Goal: Task Accomplishment & Management: Use online tool/utility

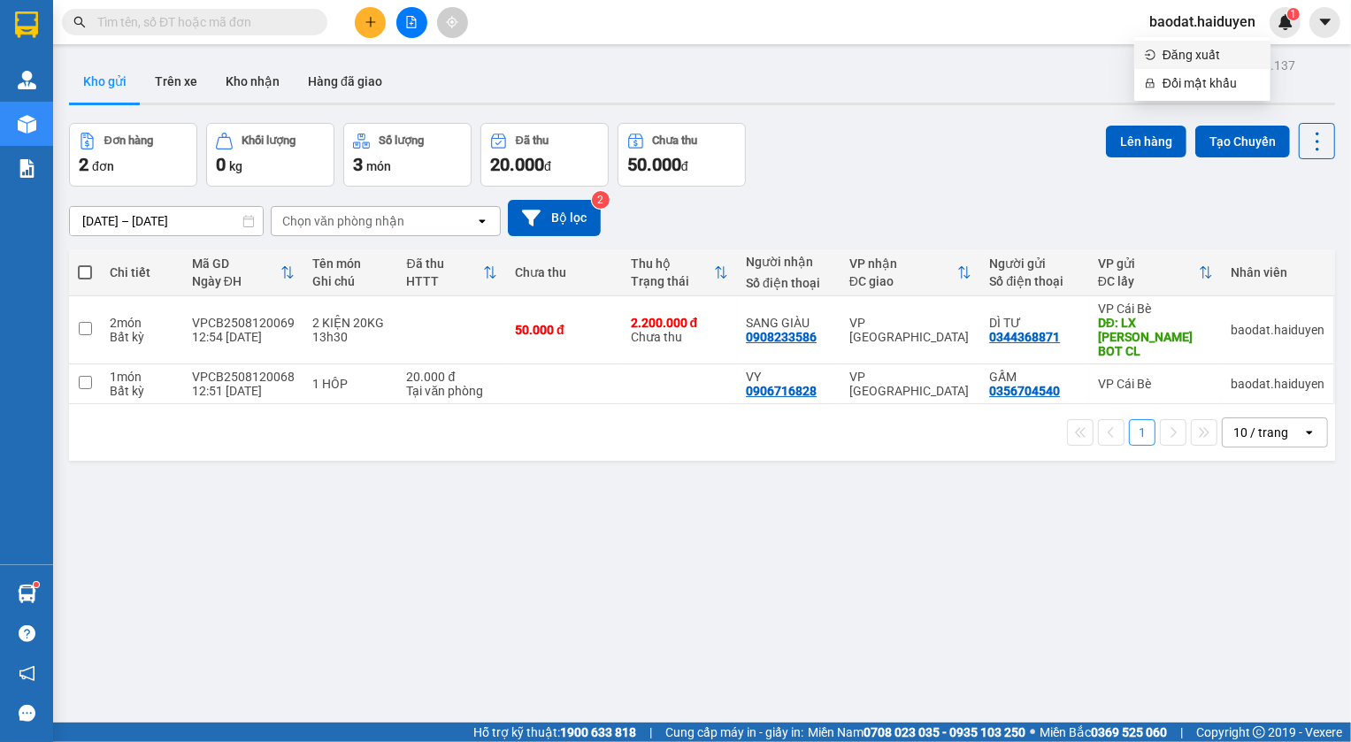
click at [1191, 61] on span "Đăng xuất" at bounding box center [1211, 54] width 97 height 19
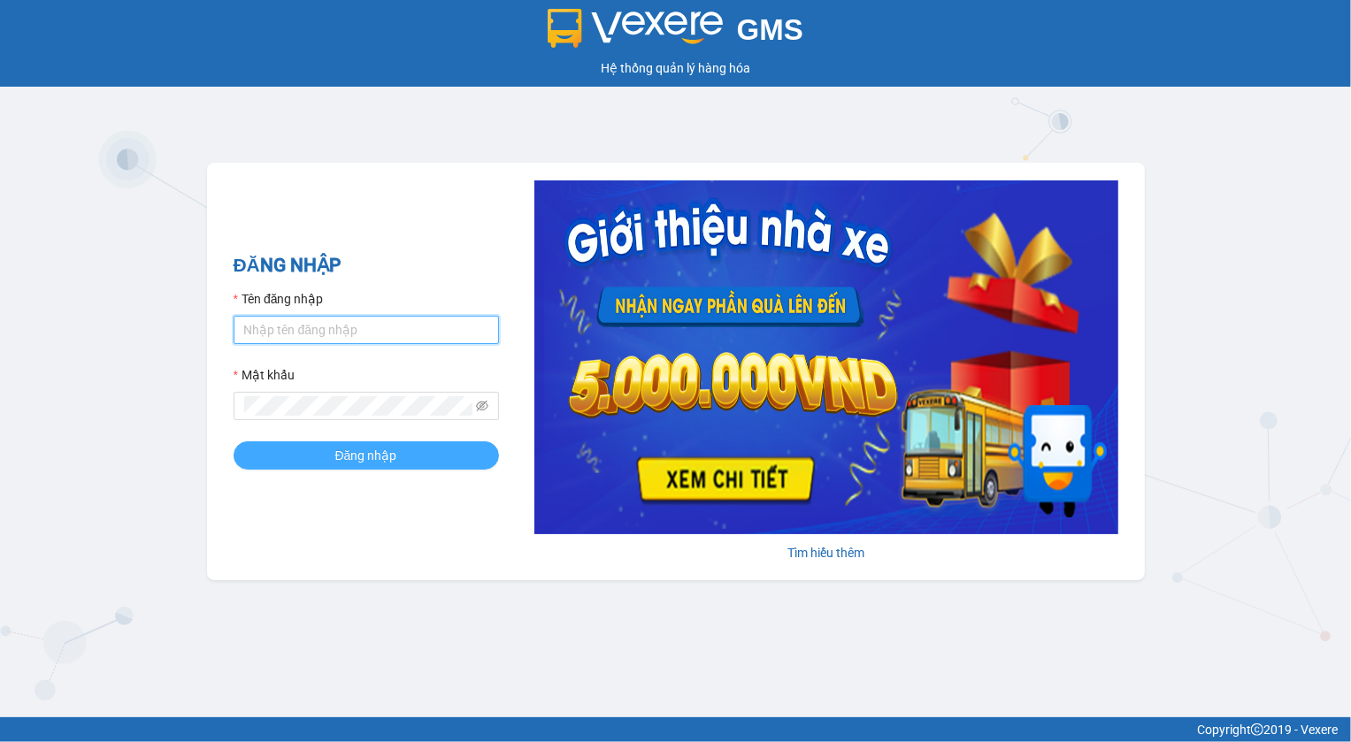
type input "thanhtai.haiduyen"
click at [349, 458] on span "Đăng nhập" at bounding box center [366, 455] width 62 height 19
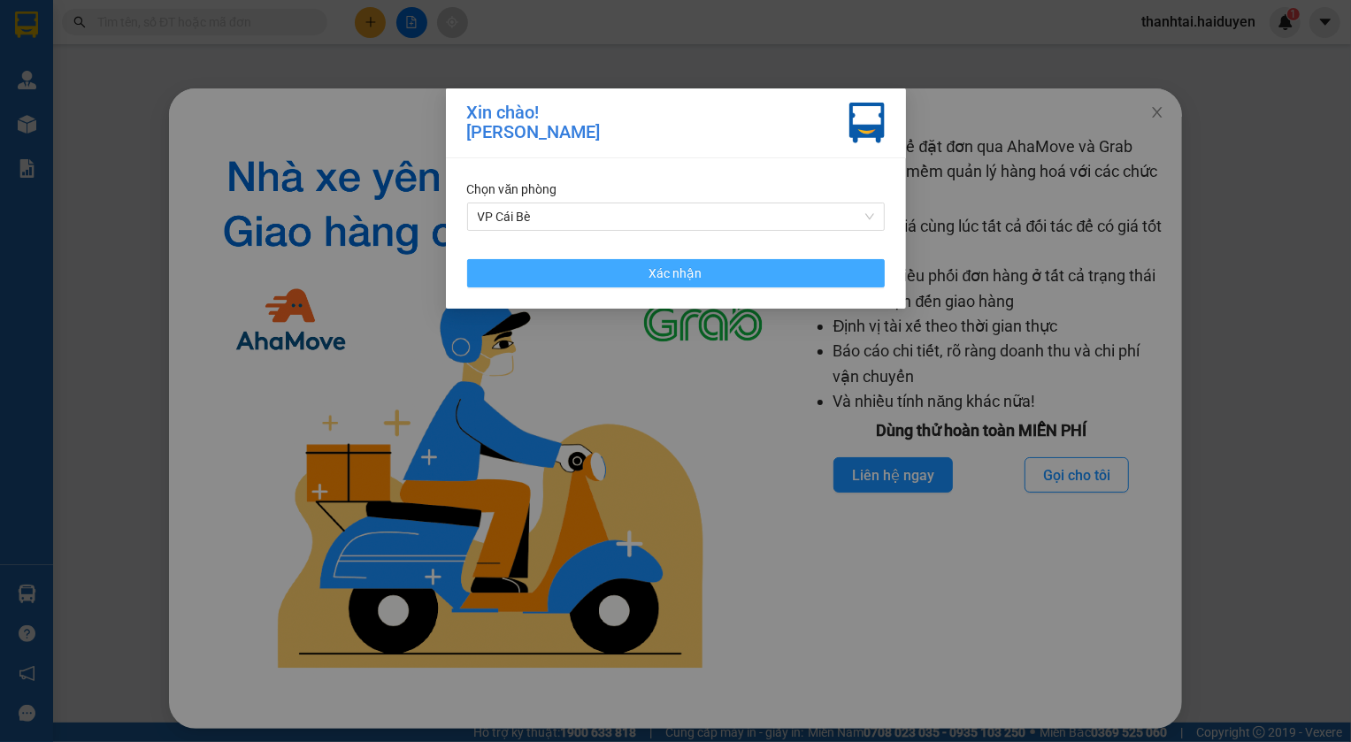
click at [683, 270] on span "Xác nhận" at bounding box center [676, 273] width 53 height 19
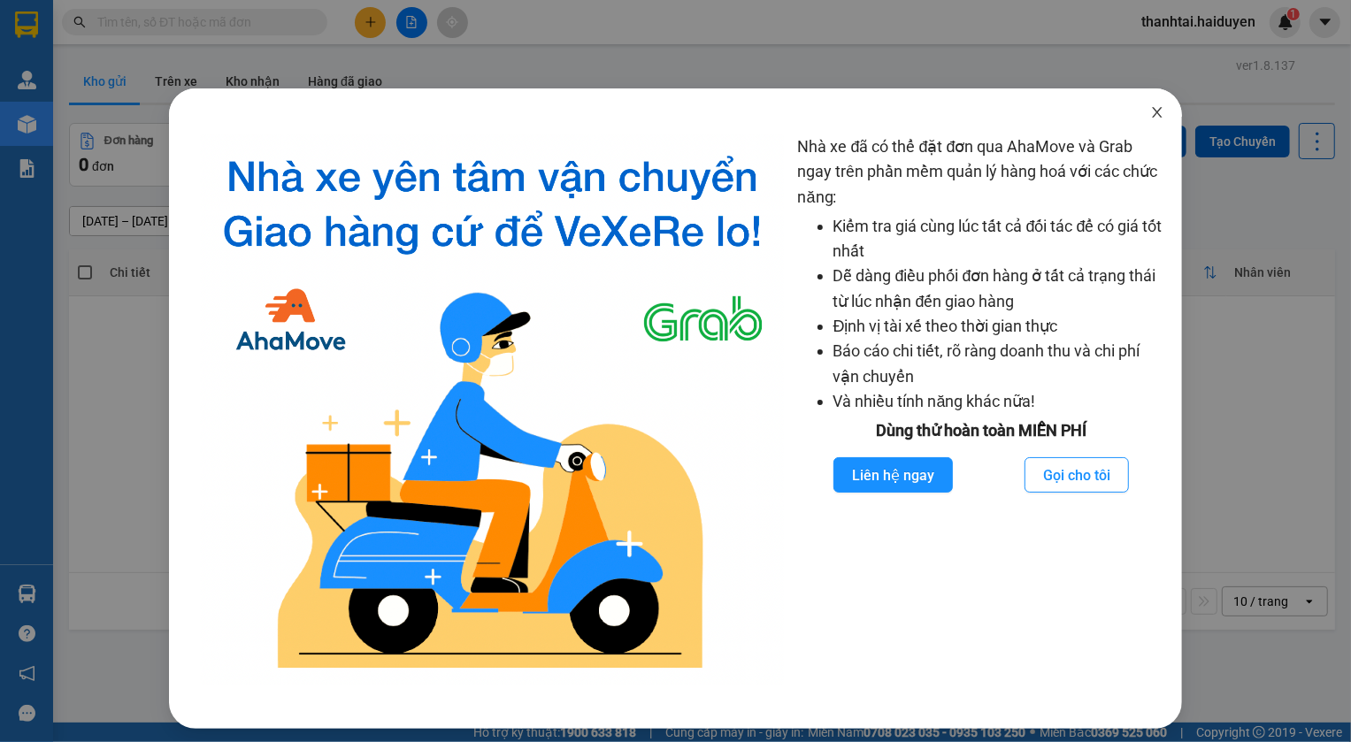
click at [1150, 115] on icon "close" at bounding box center [1157, 112] width 14 height 14
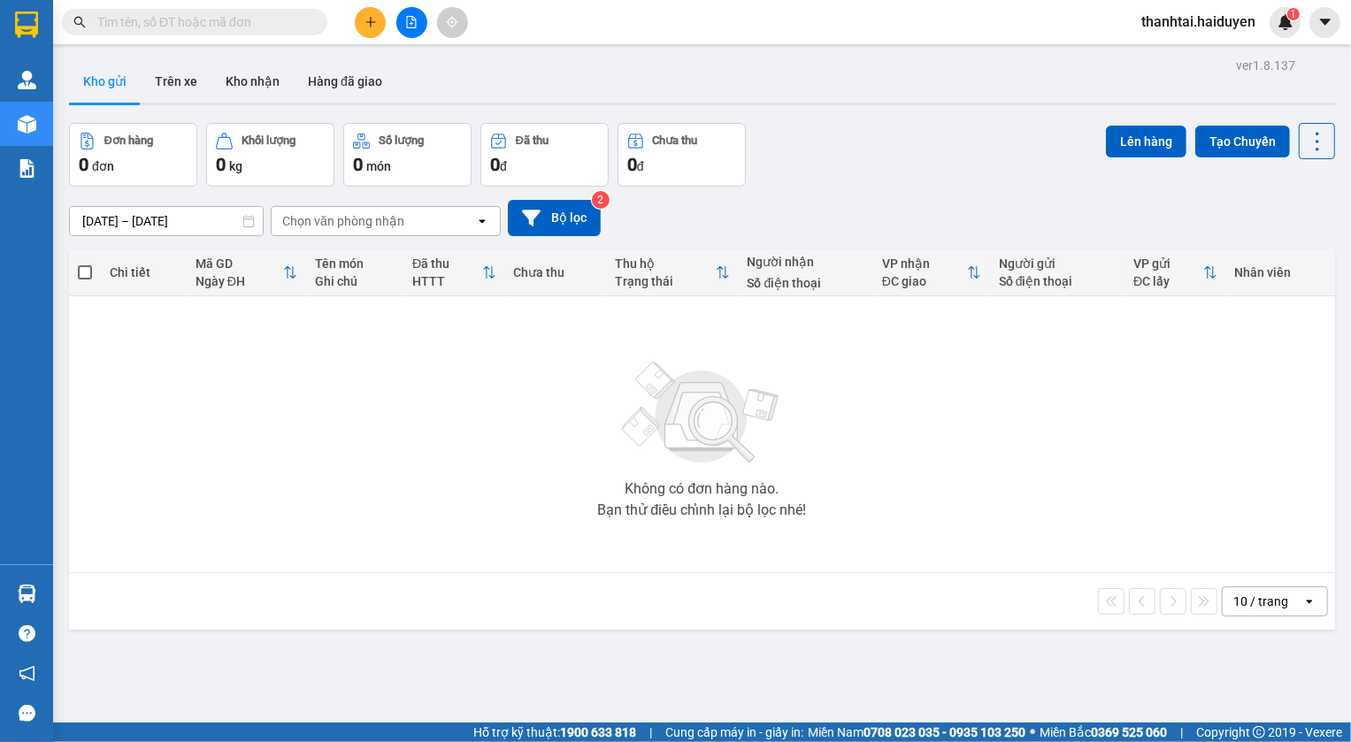
click at [237, 28] on input "text" at bounding box center [201, 21] width 209 height 19
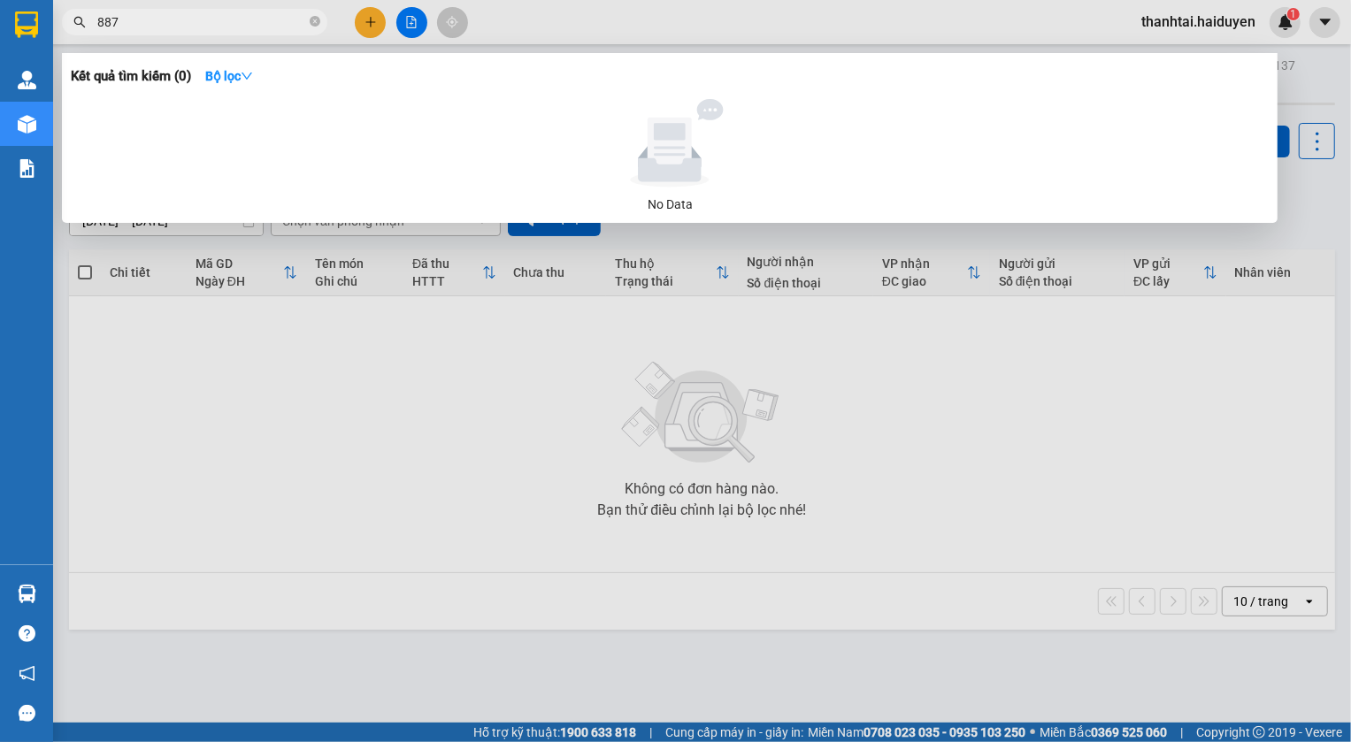
type input "8871"
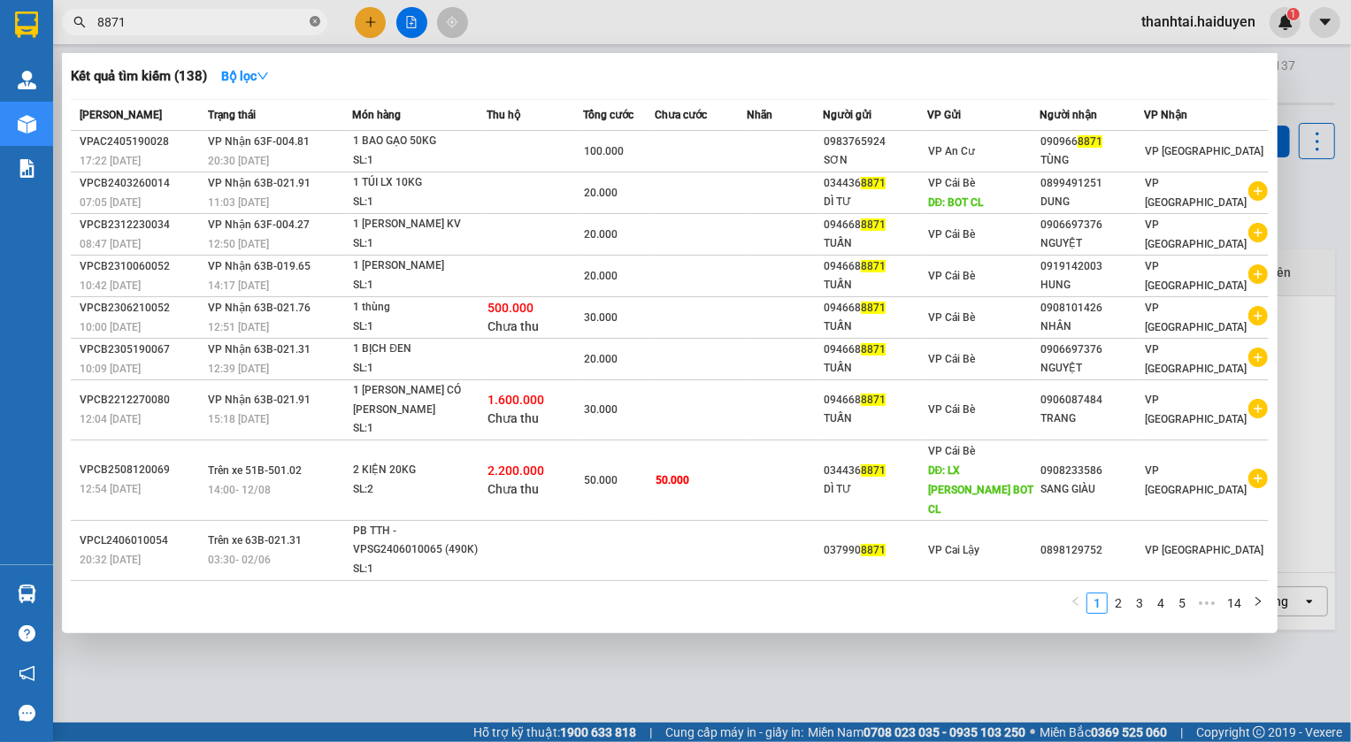
click at [311, 21] on icon "close-circle" at bounding box center [315, 21] width 11 height 11
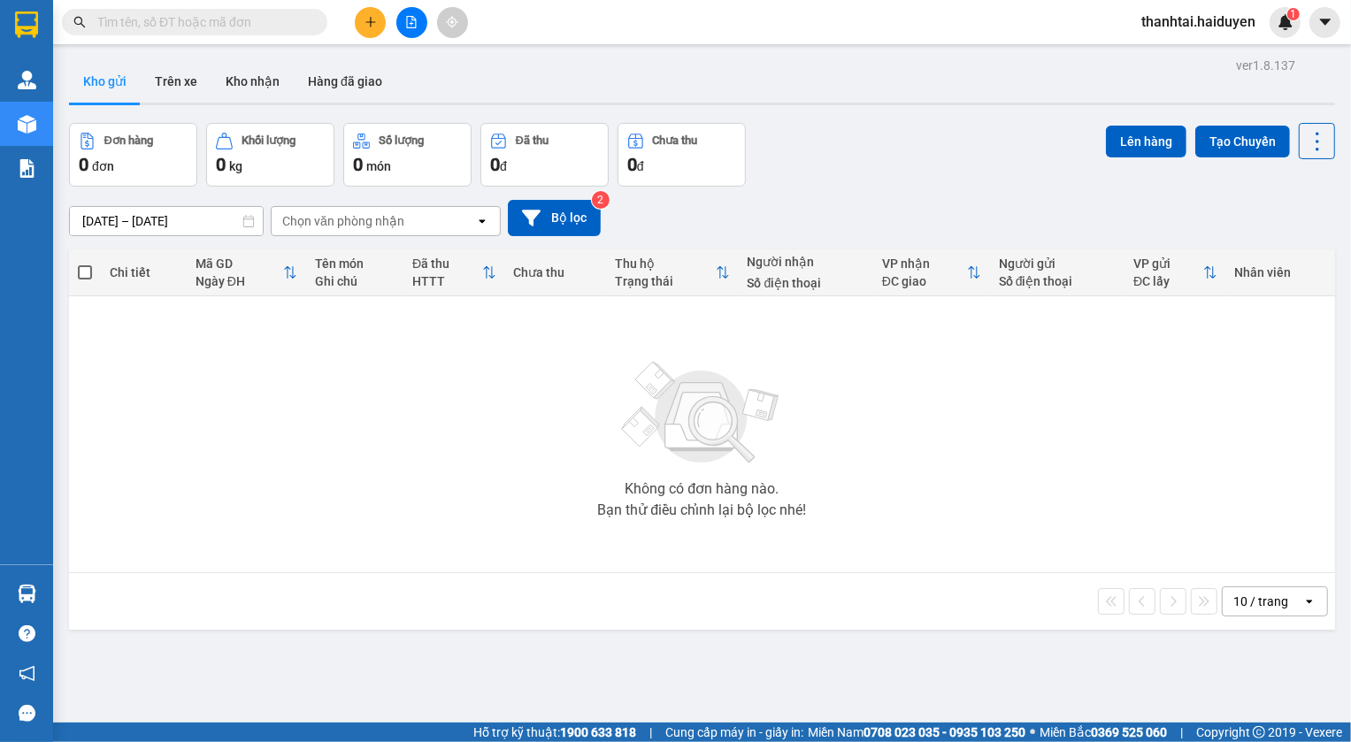
click at [273, 26] on input "text" at bounding box center [201, 21] width 209 height 19
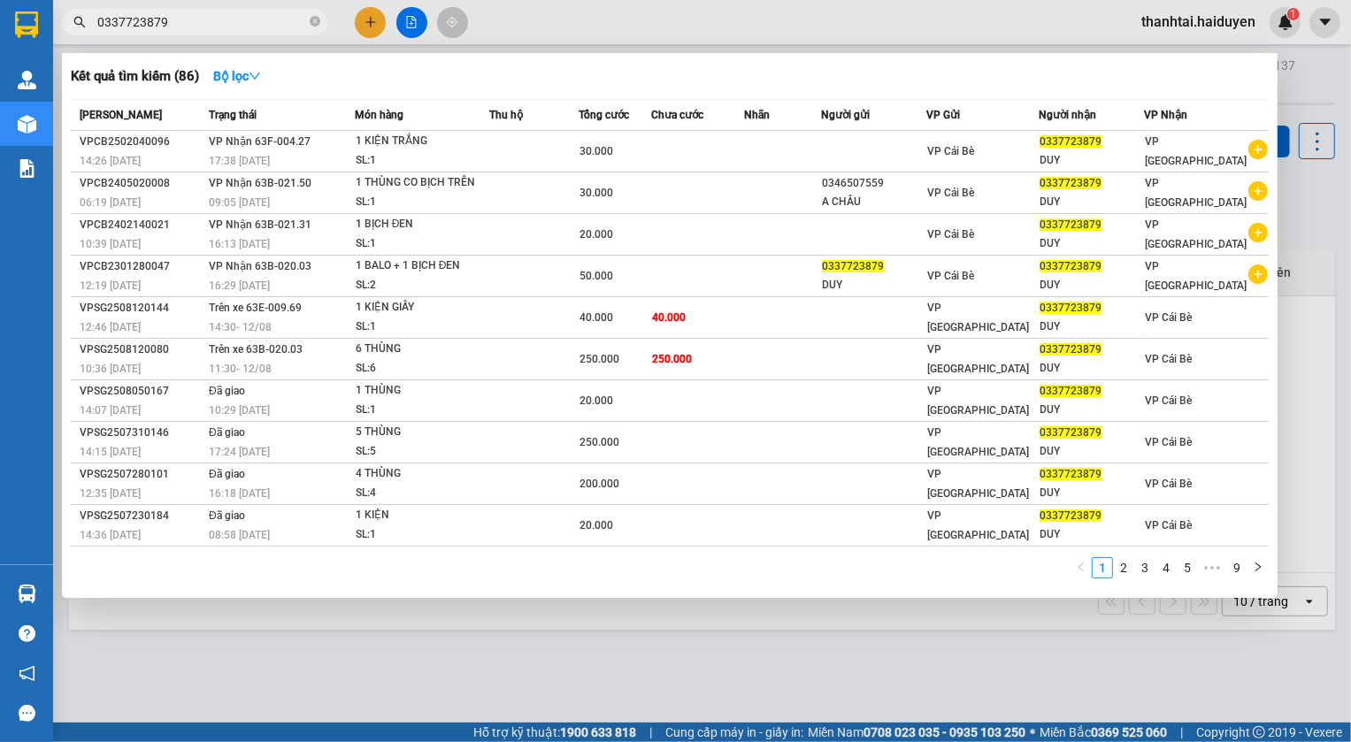
type input "0337723879"
click at [547, 673] on div at bounding box center [675, 371] width 1351 height 742
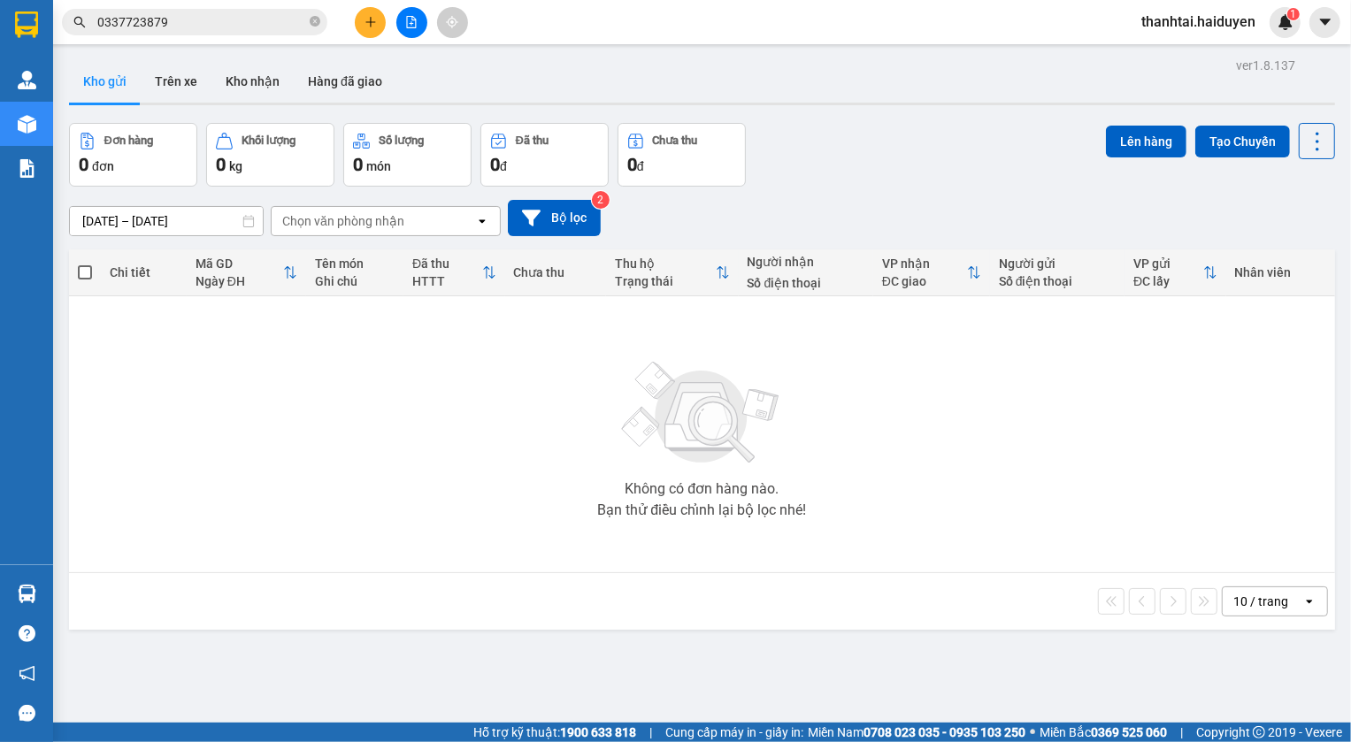
click at [196, 18] on input "0337723879" at bounding box center [201, 21] width 209 height 19
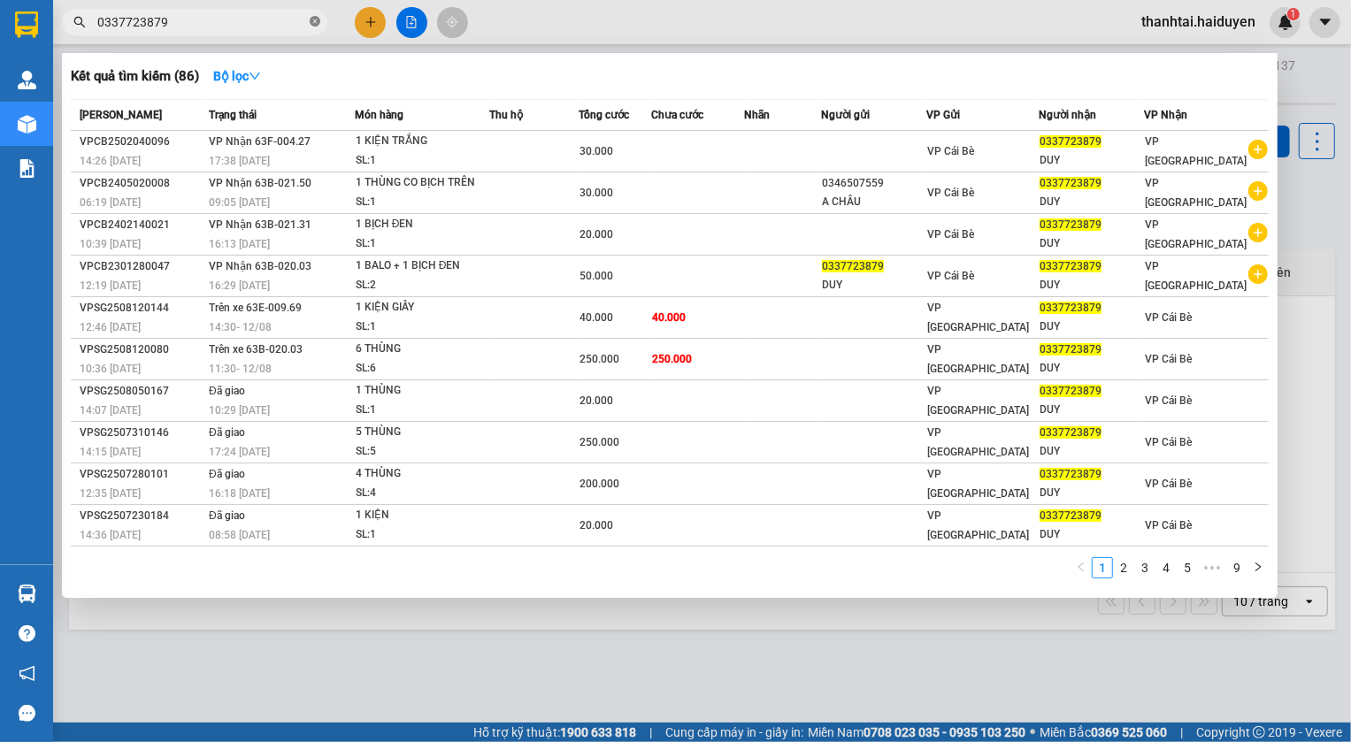
click at [316, 15] on span at bounding box center [315, 22] width 11 height 17
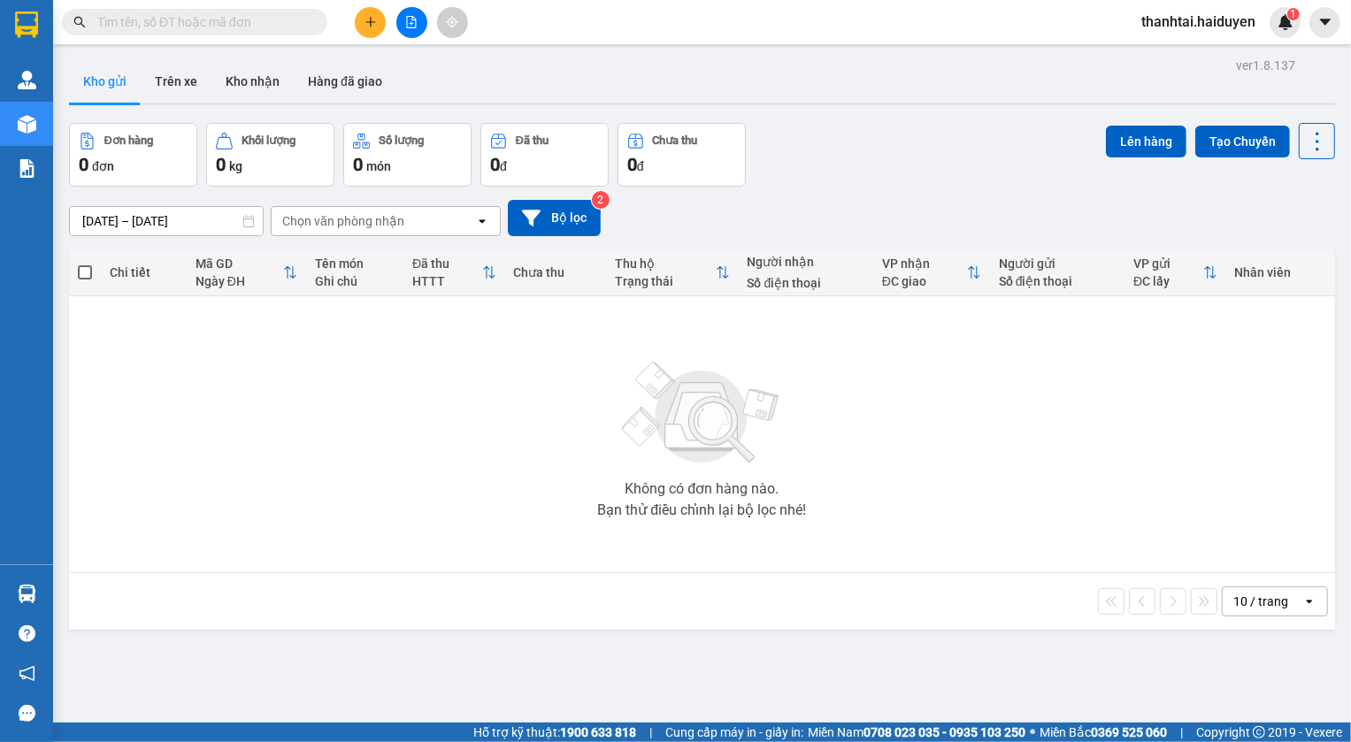
click at [248, 24] on input "text" at bounding box center [201, 21] width 209 height 19
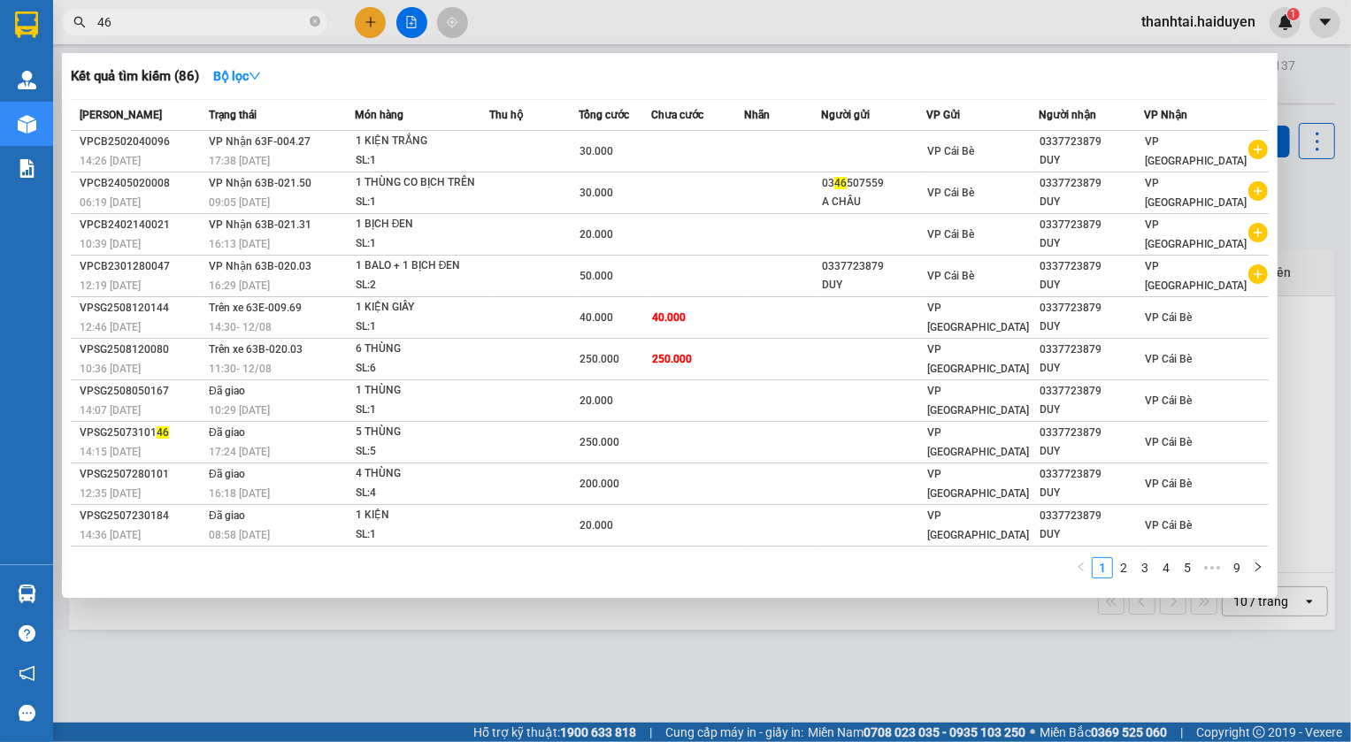
type input "468"
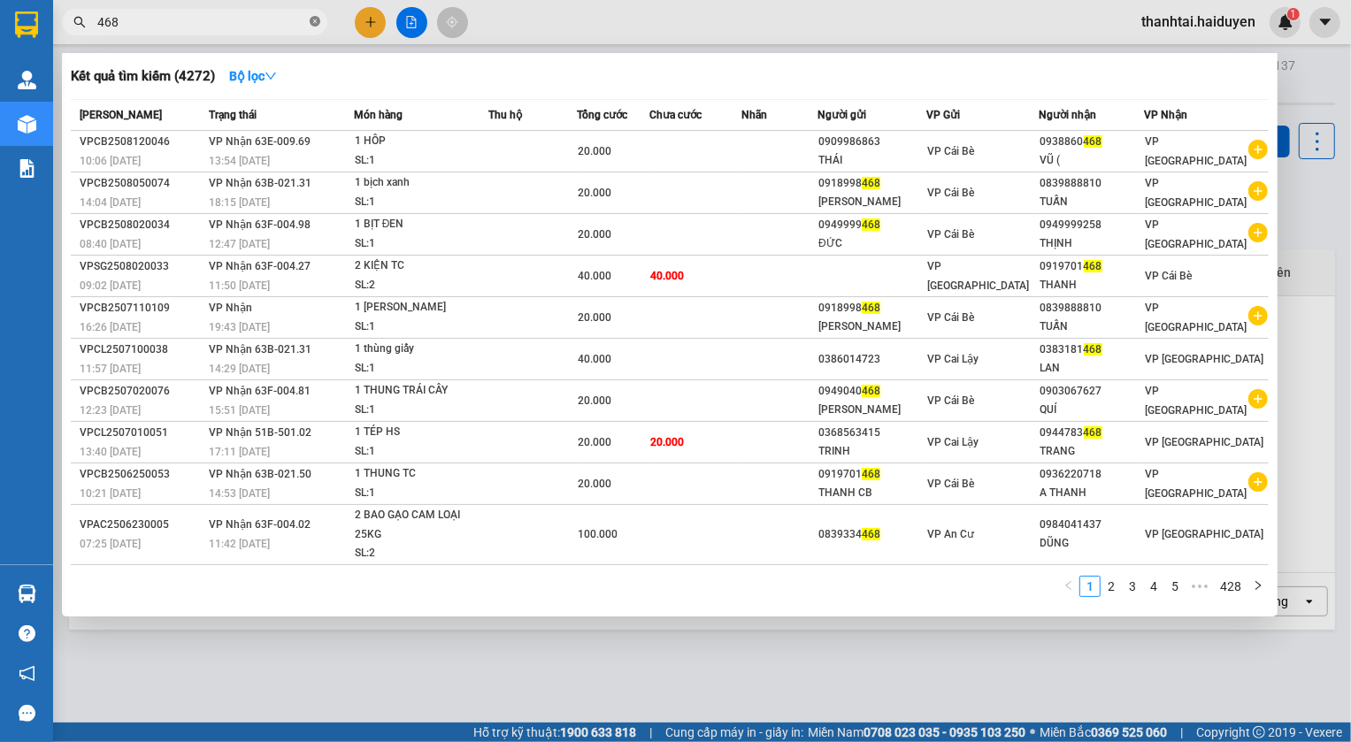
click at [316, 23] on icon "close-circle" at bounding box center [315, 21] width 11 height 11
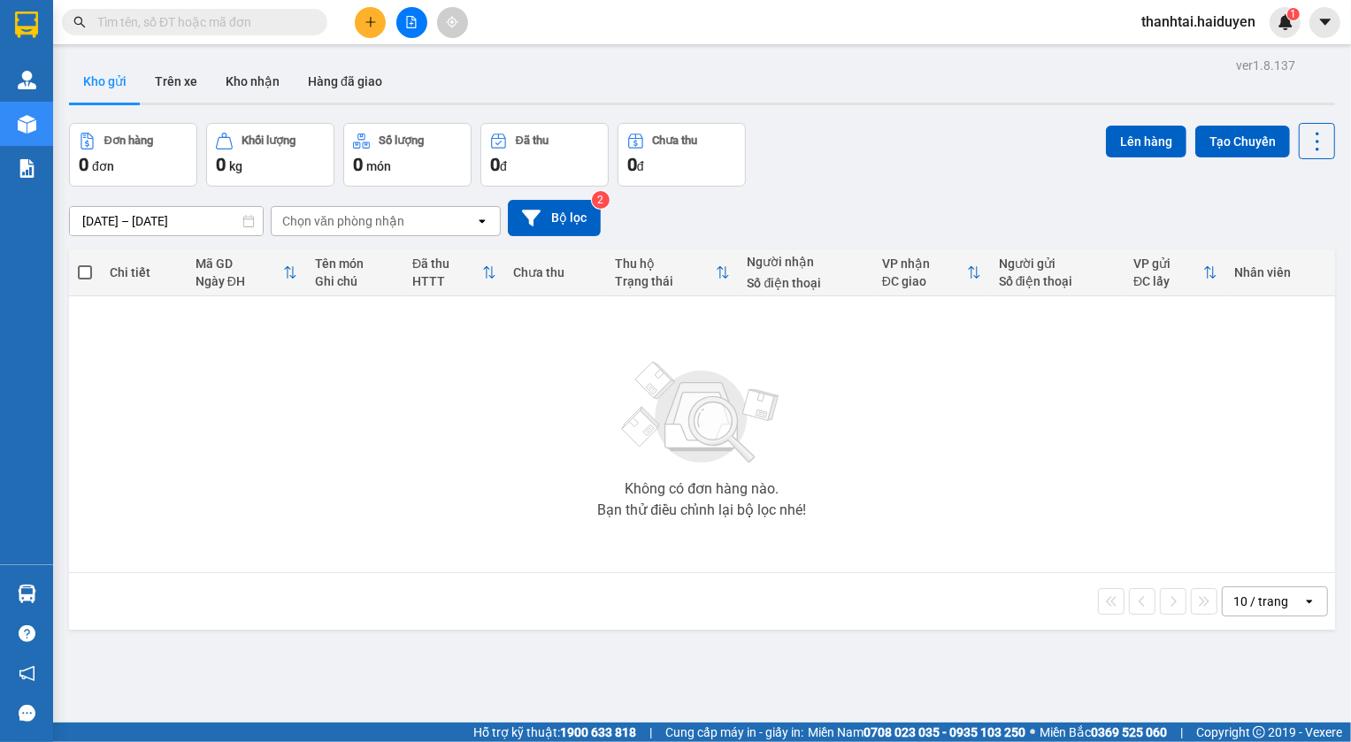
click at [230, 22] on input "text" at bounding box center [201, 21] width 209 height 19
